Goal: Find contact information: Find contact information

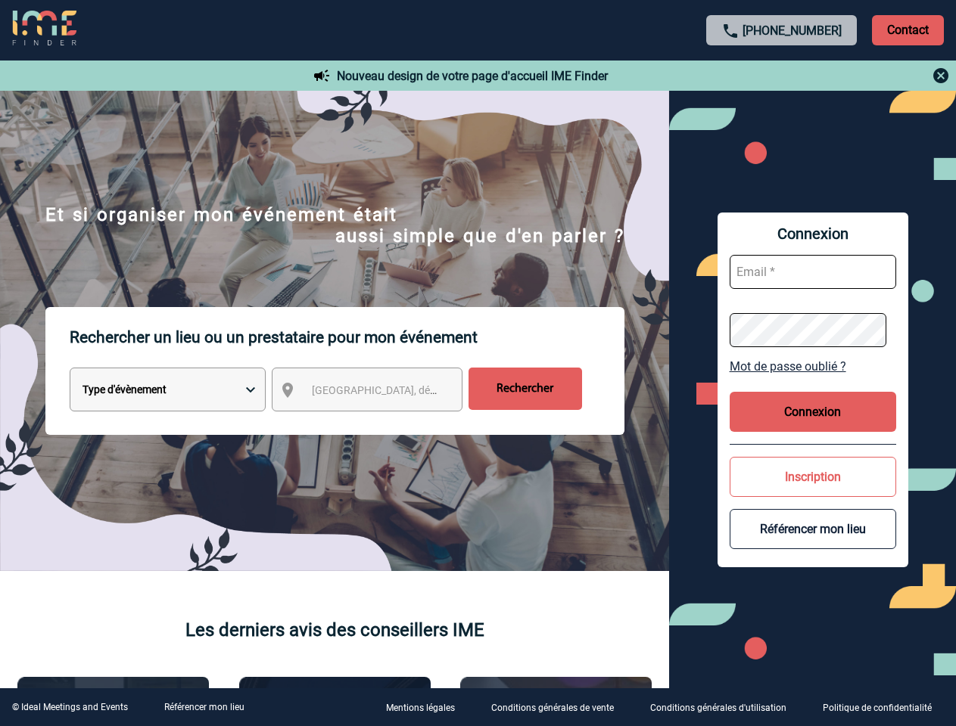
click at [477, 363] on p "Rechercher un lieu ou un prestataire pour mon événement" at bounding box center [347, 337] width 555 height 61
click at [907, 30] on p "Contact" at bounding box center [908, 30] width 72 height 30
click at [782, 76] on div at bounding box center [782, 76] width 337 height 18
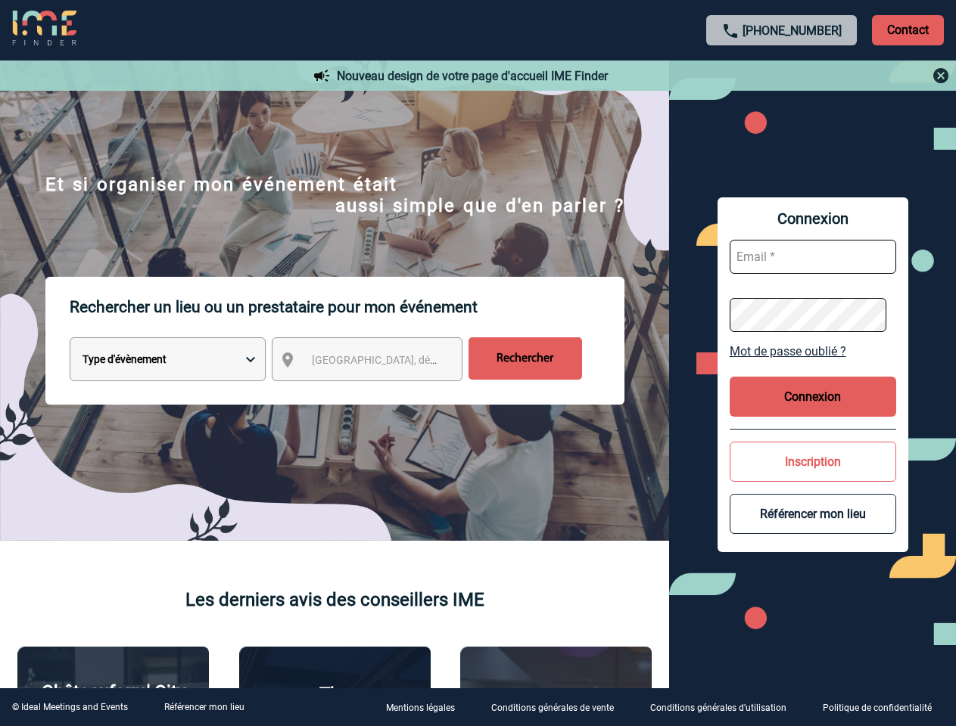
click at [381, 393] on div at bounding box center [391, 297] width 782 height 595
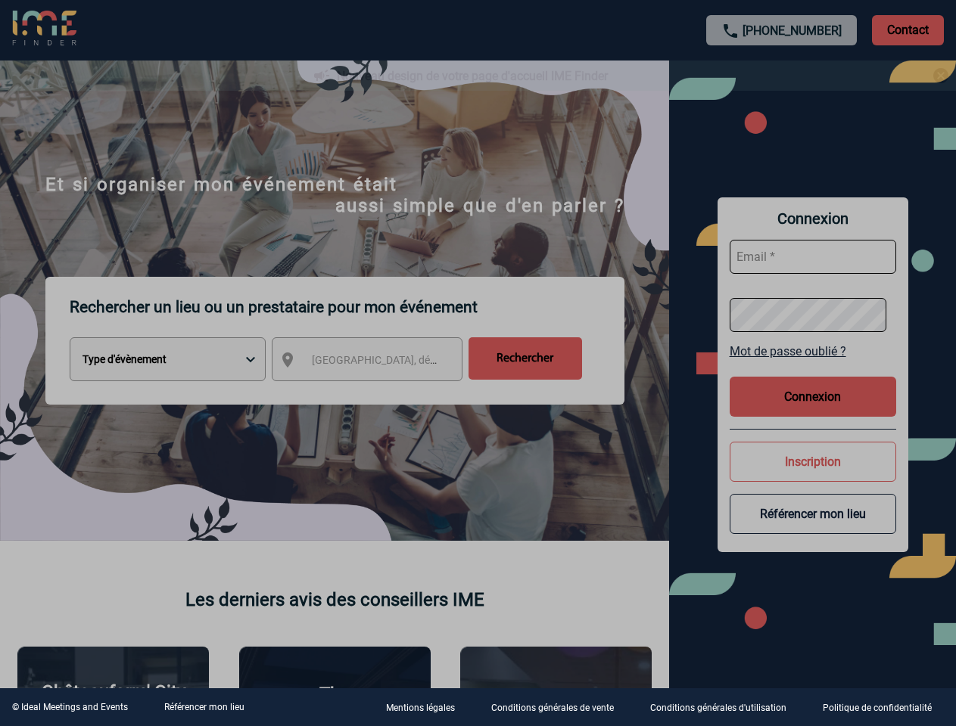
click at [813, 366] on div at bounding box center [478, 363] width 956 height 726
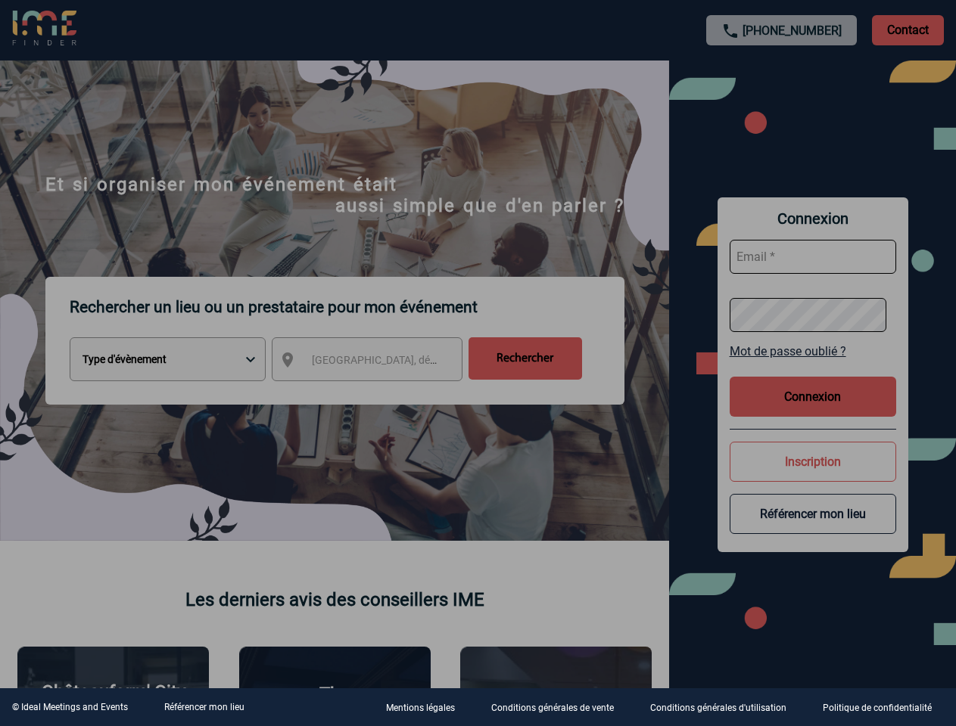
click at [813, 412] on div at bounding box center [478, 363] width 956 height 726
click at [813, 477] on div at bounding box center [478, 363] width 956 height 726
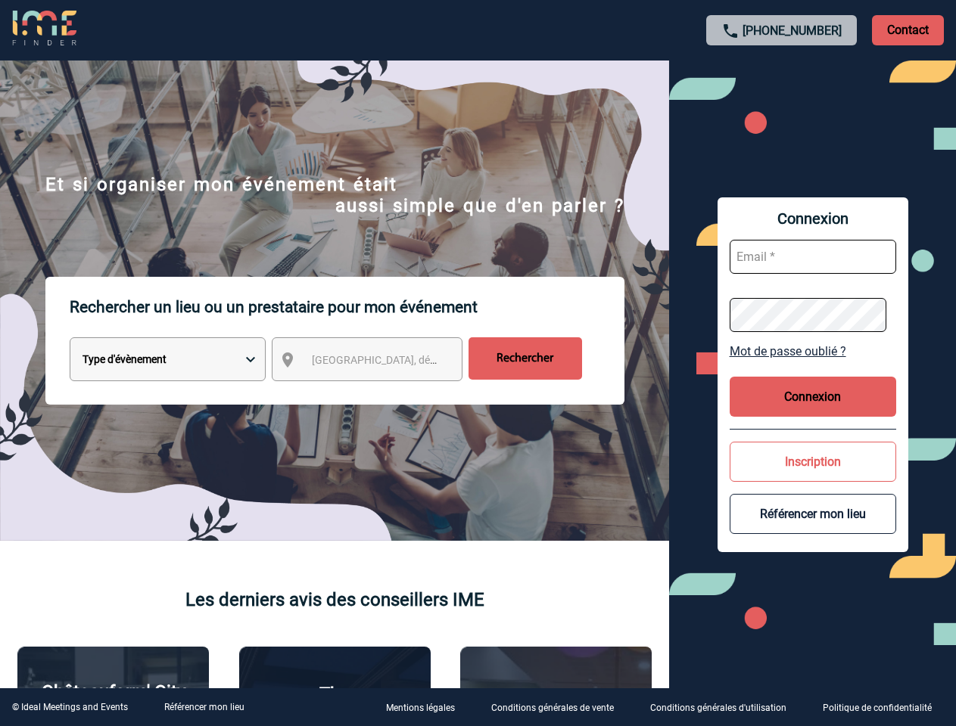
click at [813, 529] on button "Référencer mon lieu" at bounding box center [812, 514] width 166 height 40
click at [204, 707] on link "Référencer mon lieu" at bounding box center [204, 707] width 80 height 11
